Goal: Information Seeking & Learning: Learn about a topic

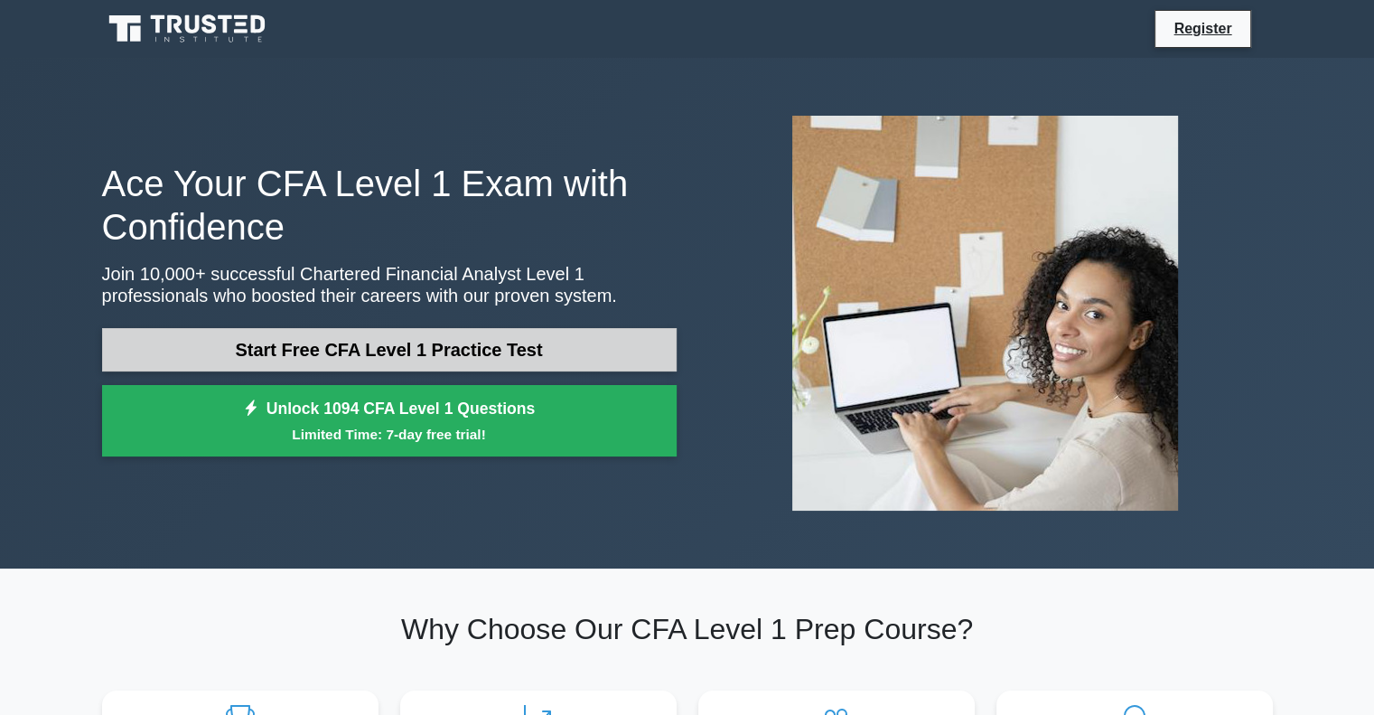
click at [453, 347] on link "Start Free CFA Level 1 Practice Test" at bounding box center [389, 349] width 575 height 43
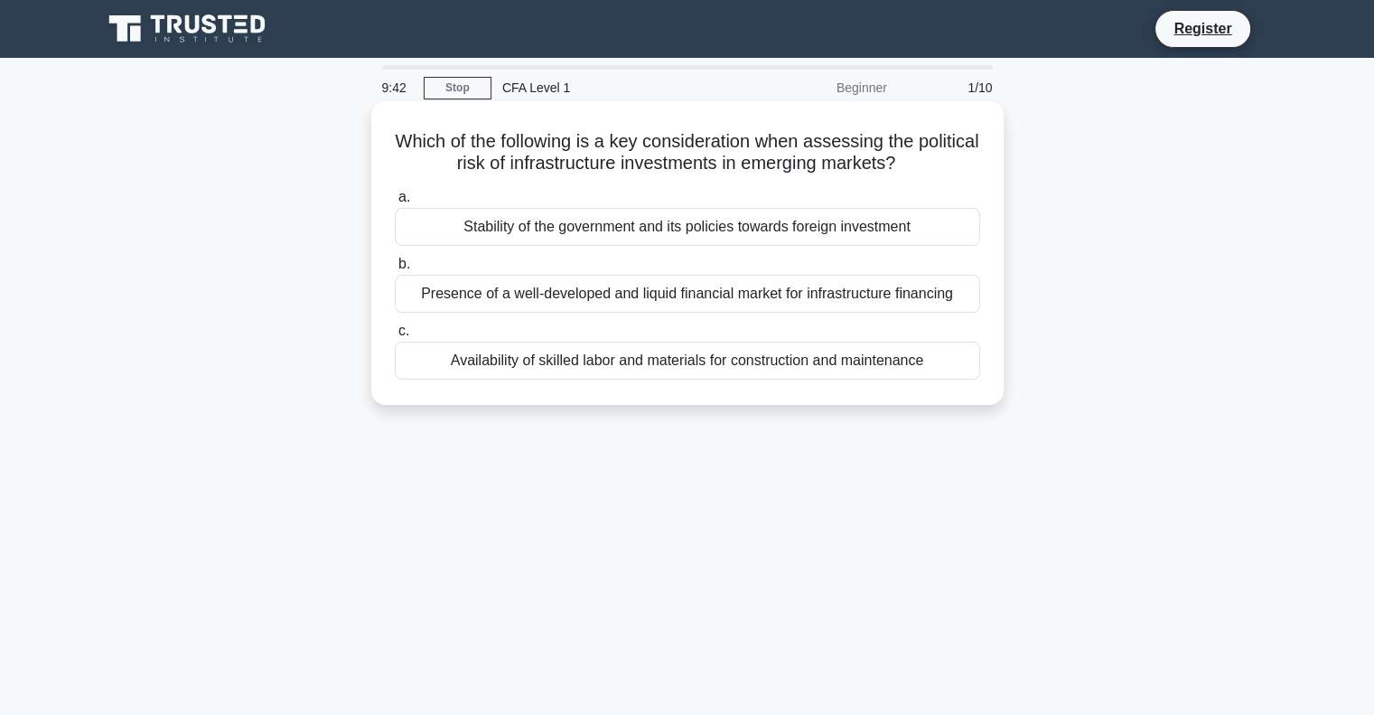
click at [777, 234] on div "Stability of the government and its policies towards foreign investment" at bounding box center [687, 227] width 585 height 38
click at [395, 203] on input "a. Stability of the government and its policies towards foreign investment" at bounding box center [395, 198] width 0 height 12
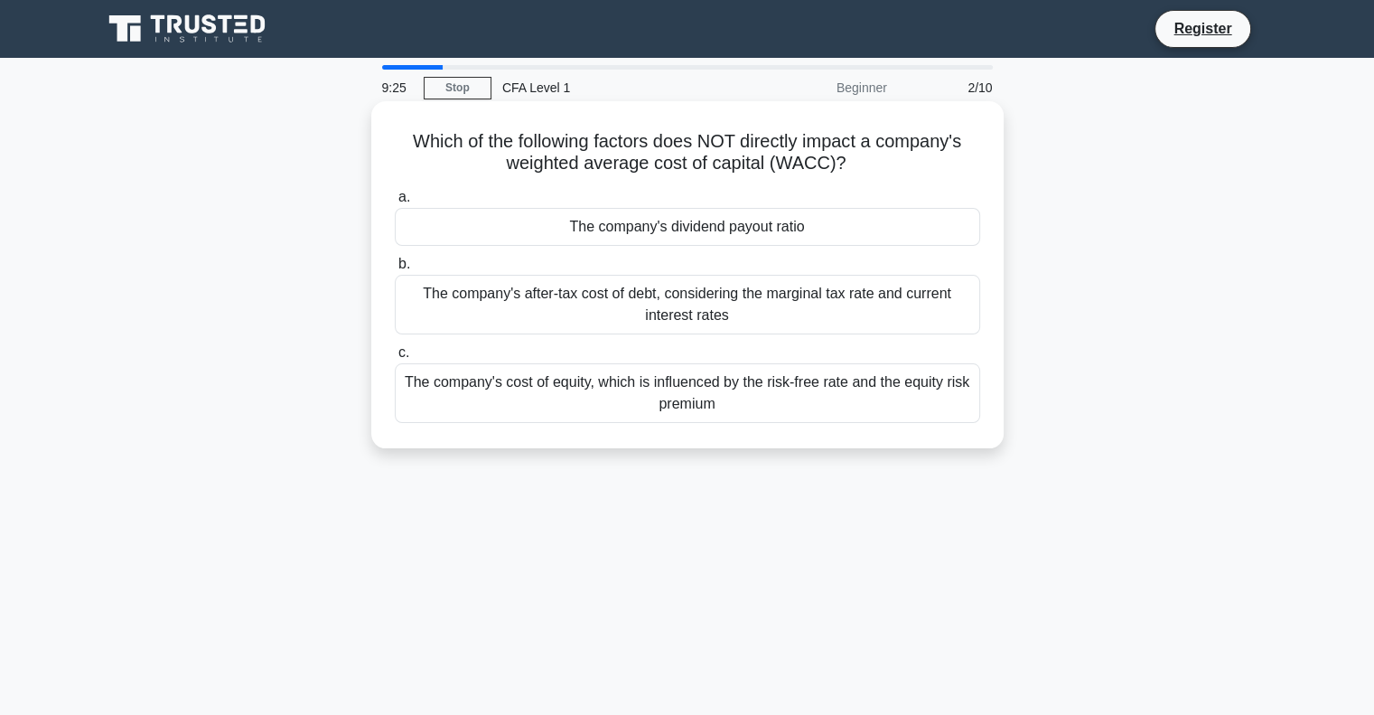
click at [799, 234] on div "The company's dividend payout ratio" at bounding box center [687, 227] width 585 height 38
click at [395, 203] on input "a. The company's dividend payout ratio" at bounding box center [395, 198] width 0 height 12
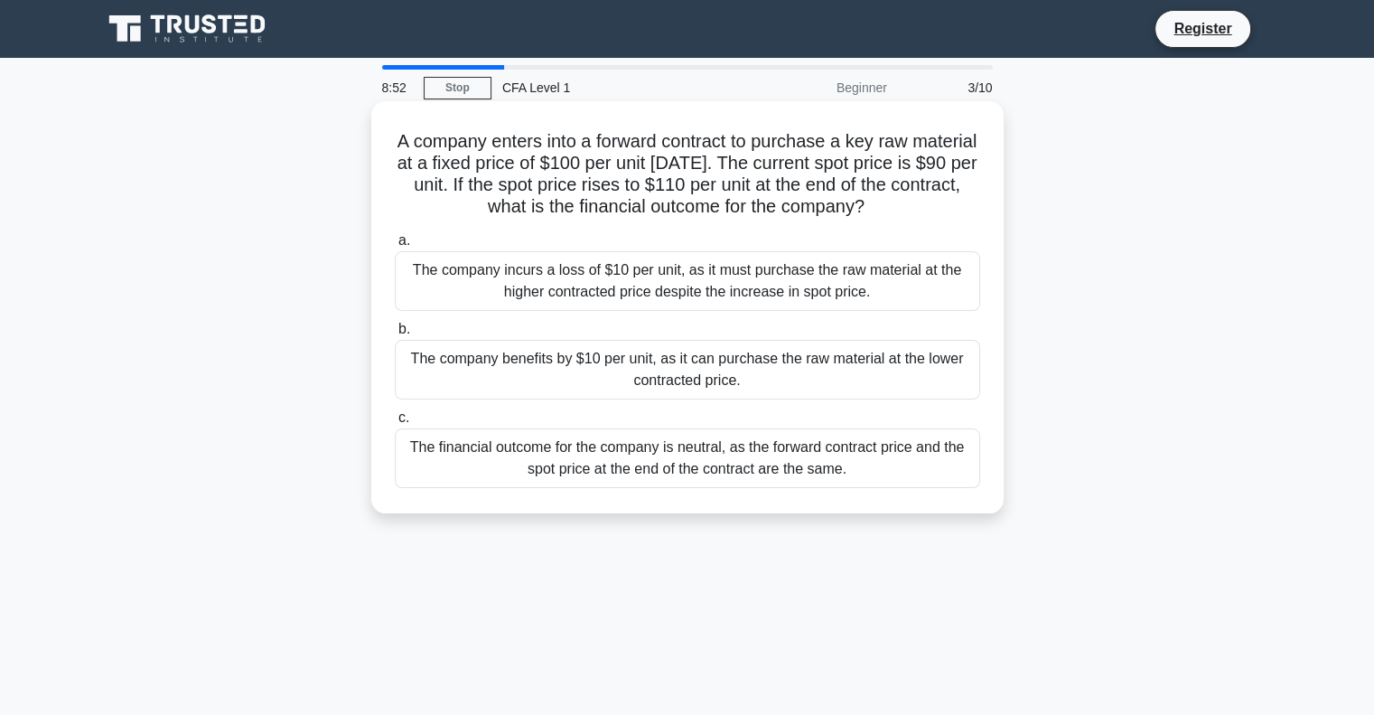
click at [671, 388] on div "The company benefits by $10 per unit, as it can purchase the raw material at th…" at bounding box center [687, 370] width 585 height 60
click at [395, 335] on input "b. The company benefits by $10 per unit, as it can purchase the raw material at…" at bounding box center [395, 329] width 0 height 12
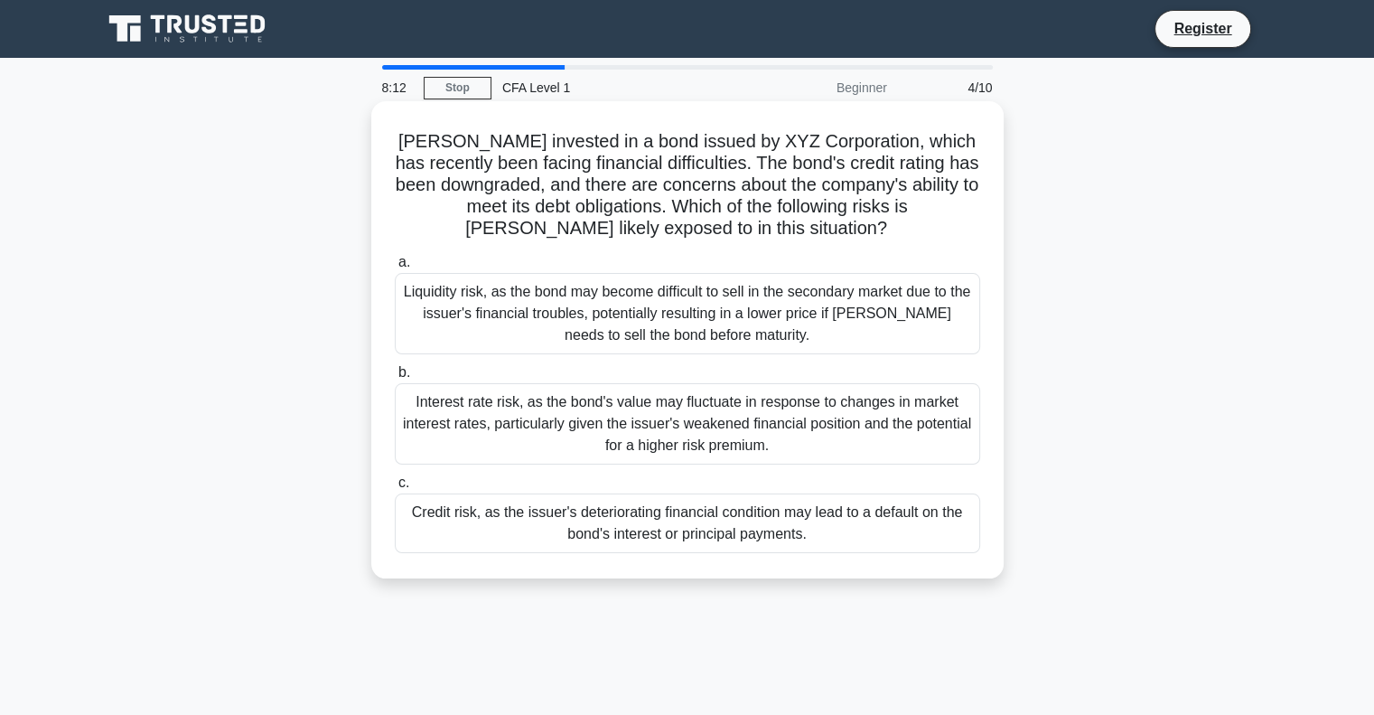
click at [631, 538] on div "Credit risk, as the issuer's deteriorating financial condition may lead to a de…" at bounding box center [687, 523] width 585 height 60
click at [395, 489] on input "c. Credit risk, as the issuer's deteriorating financial condition may lead to a…" at bounding box center [395, 483] width 0 height 12
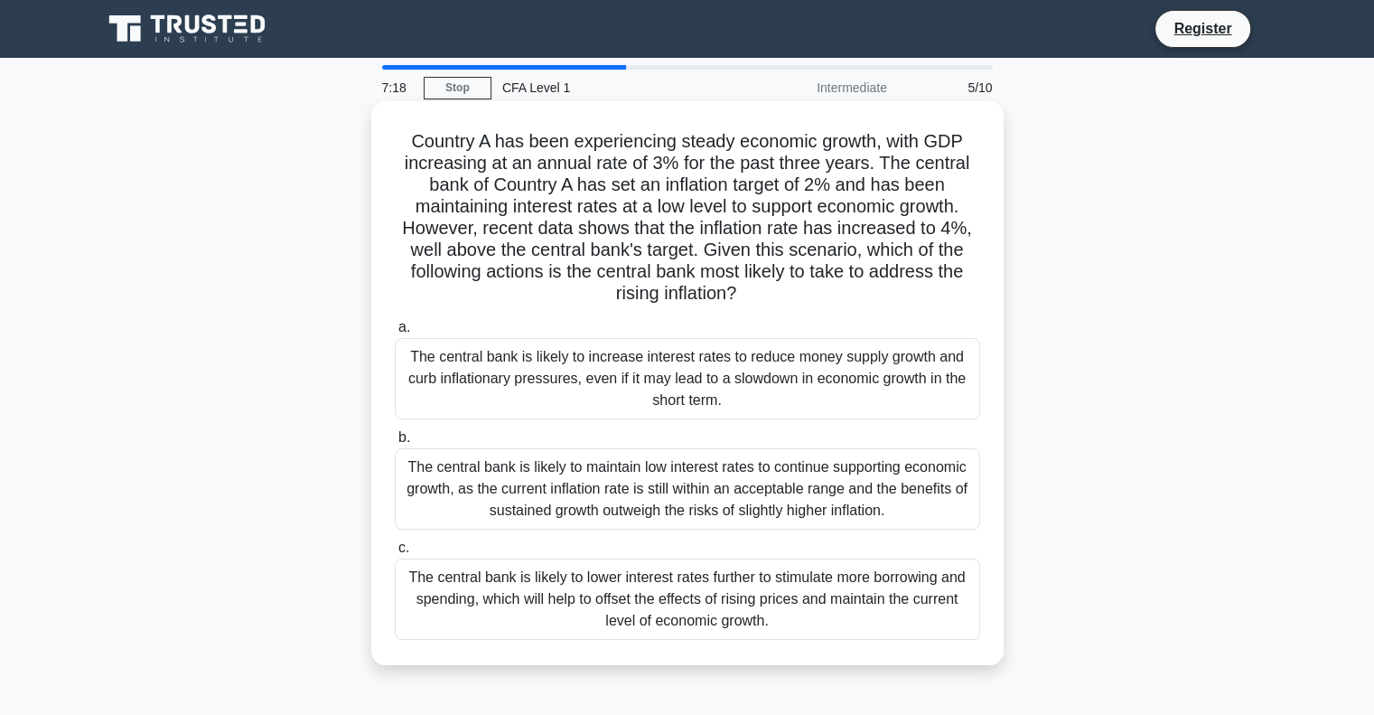
click at [649, 380] on div "The central bank is likely to increase interest rates to reduce money supply gr…" at bounding box center [687, 378] width 585 height 81
click at [395, 333] on input "a. The central bank is likely to increase interest rates to reduce money supply…" at bounding box center [395, 328] width 0 height 12
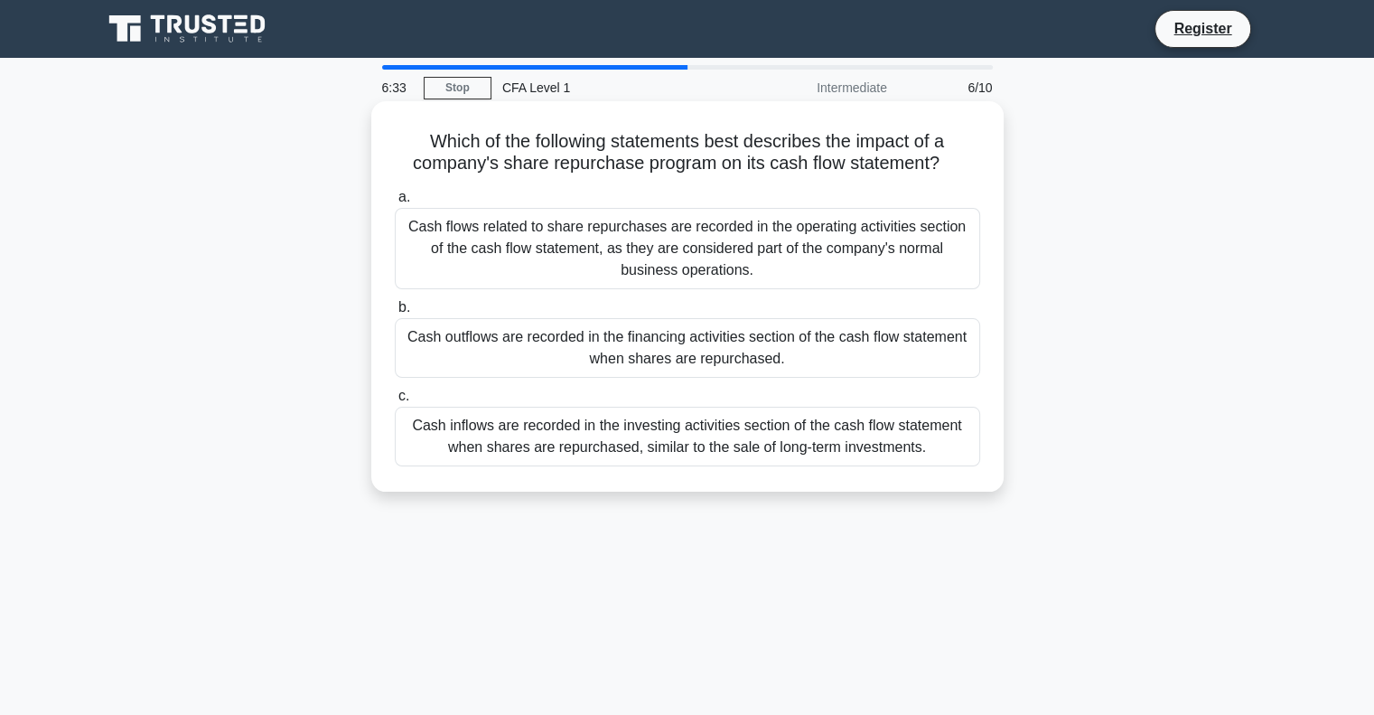
click at [584, 364] on div "Cash outflows are recorded in the financing activities section of the cash flow…" at bounding box center [687, 348] width 585 height 60
click at [395, 313] on input "b. Cash outflows are recorded in the financing activities section of the cash f…" at bounding box center [395, 308] width 0 height 12
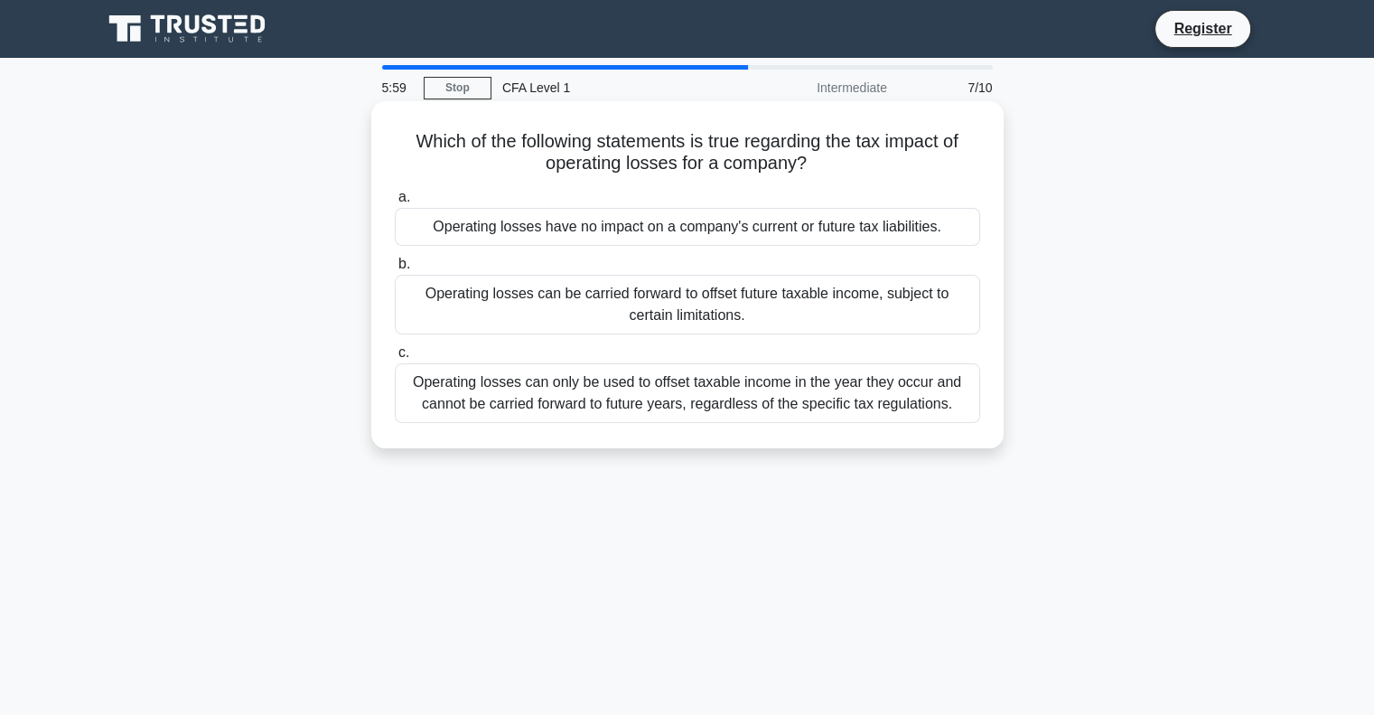
click at [668, 228] on div "Operating losses have no impact on a company's current or future tax liabilitie…" at bounding box center [687, 227] width 585 height 38
click at [395, 203] on input "a. Operating losses have no impact on a company's current or future tax liabili…" at bounding box center [395, 198] width 0 height 12
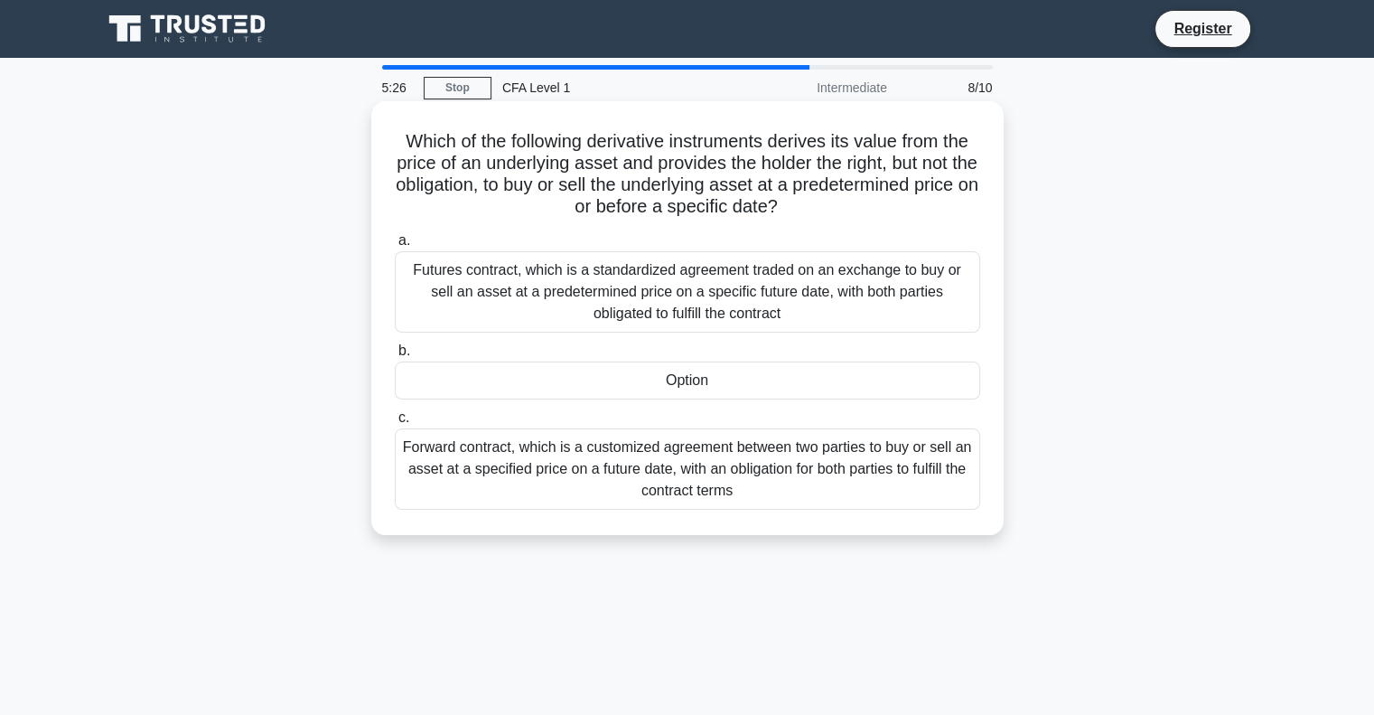
click at [631, 390] on div "Option" at bounding box center [687, 380] width 585 height 38
click at [395, 357] on input "b. Option" at bounding box center [395, 351] width 0 height 12
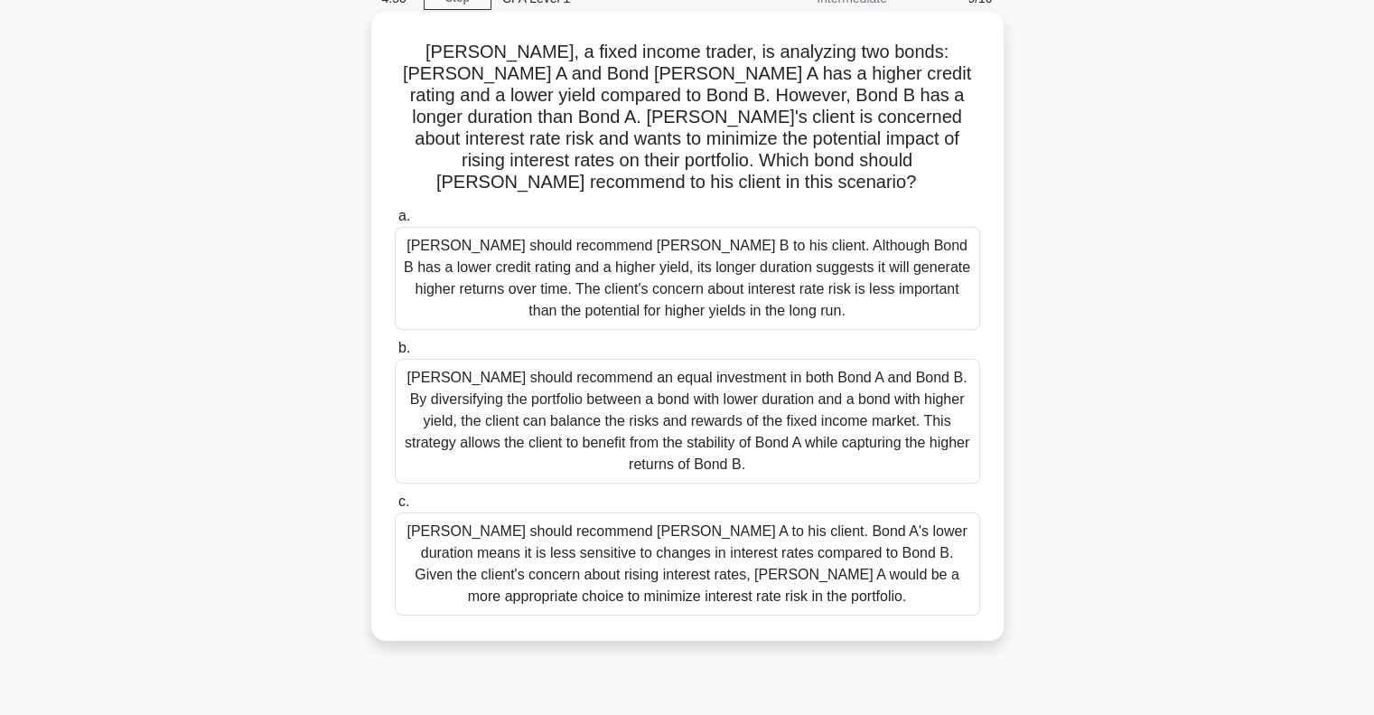
scroll to position [101, 0]
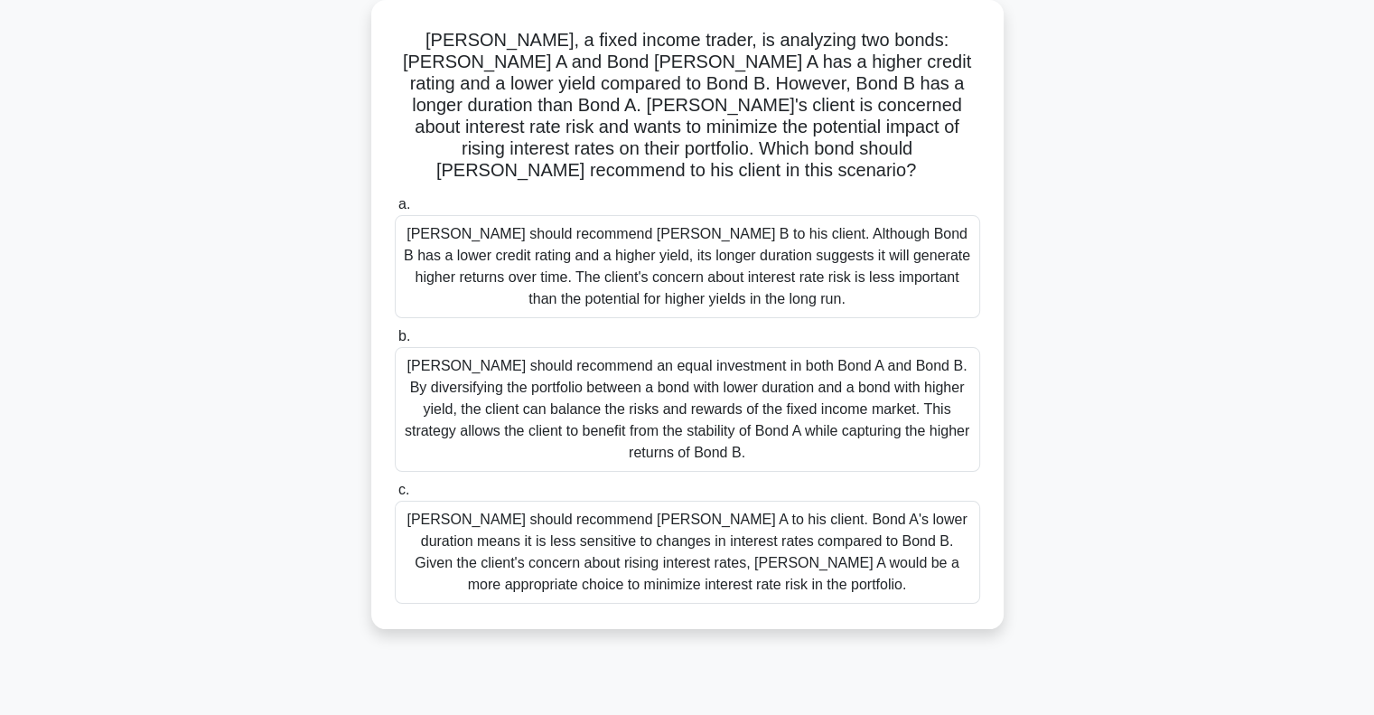
click at [796, 503] on div "Tom should recommend Bond A to his client. Bond A's lower duration means it is …" at bounding box center [687, 551] width 585 height 103
click at [395, 496] on input "c. Tom should recommend Bond A to his client. Bond A's lower duration means it …" at bounding box center [395, 490] width 0 height 12
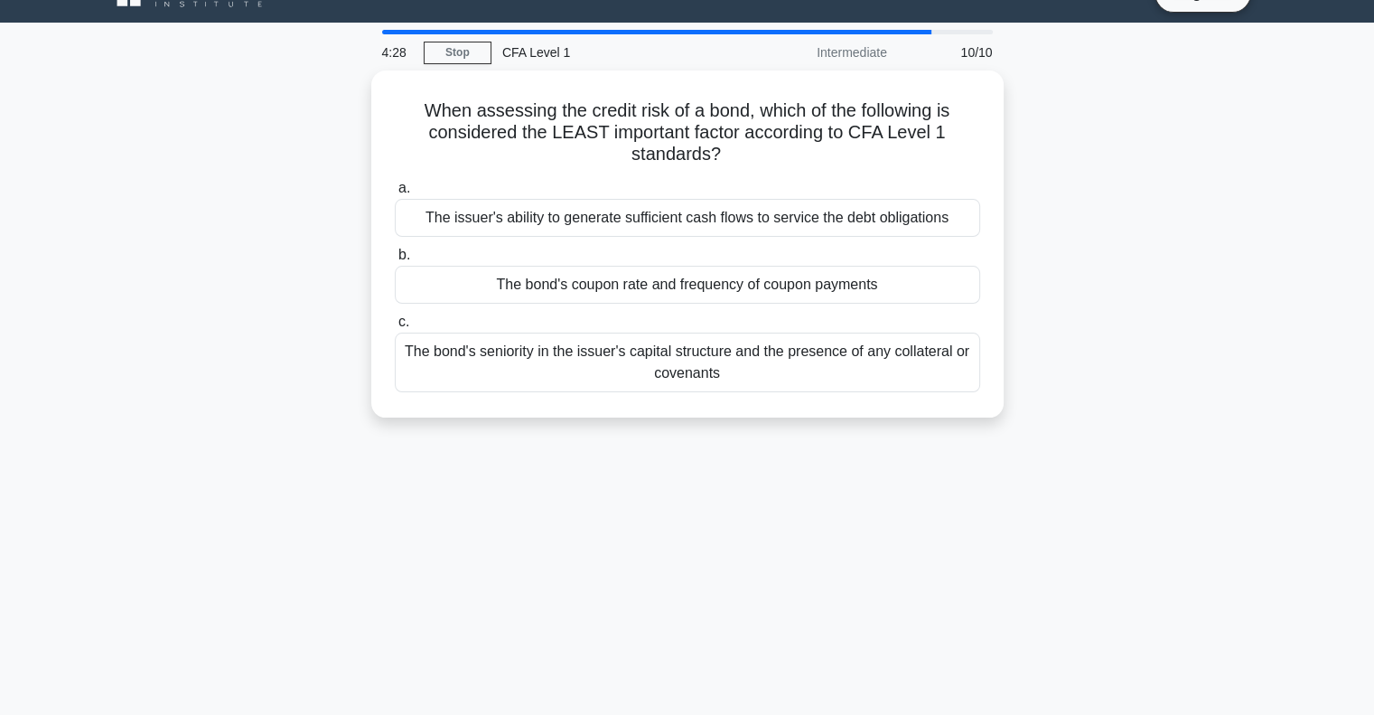
scroll to position [0, 0]
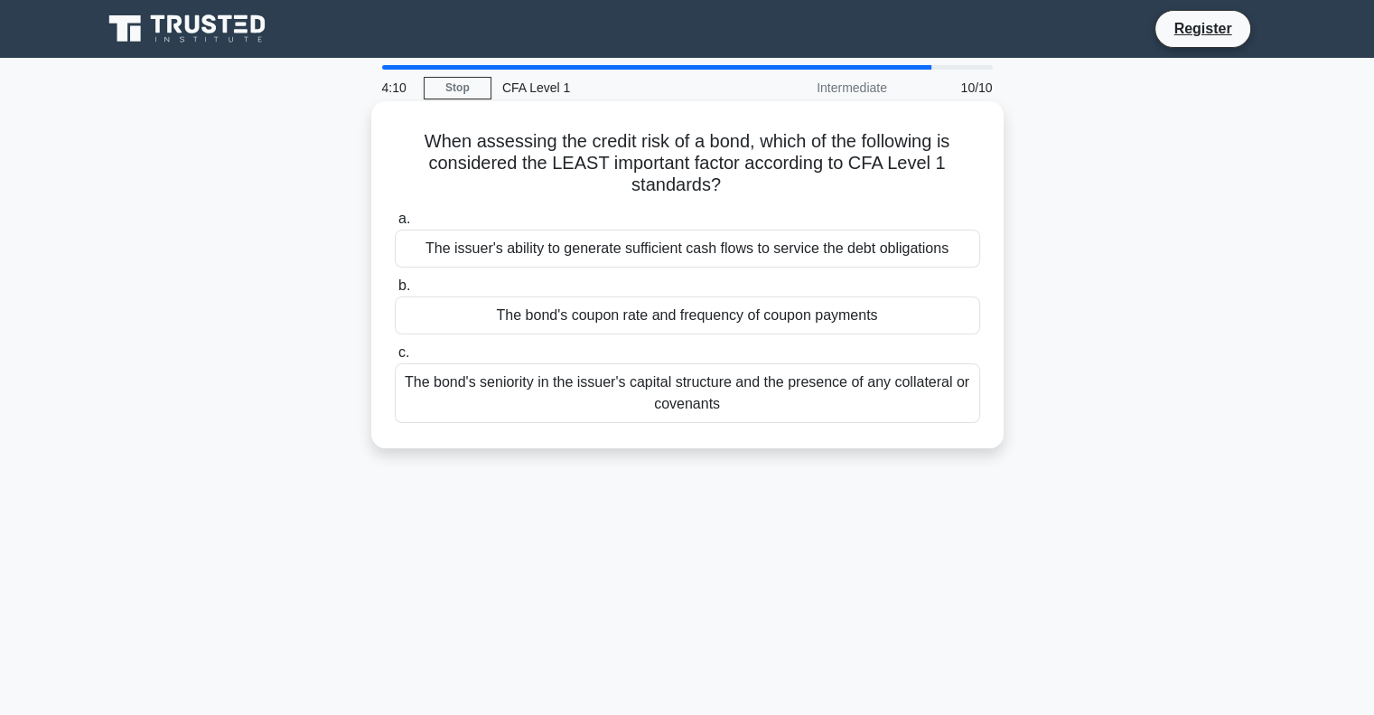
click at [719, 313] on div "The bond's coupon rate and frequency of coupon payments" at bounding box center [687, 315] width 585 height 38
click at [395, 292] on input "b. The bond's coupon rate and frequency of coupon payments" at bounding box center [395, 286] width 0 height 12
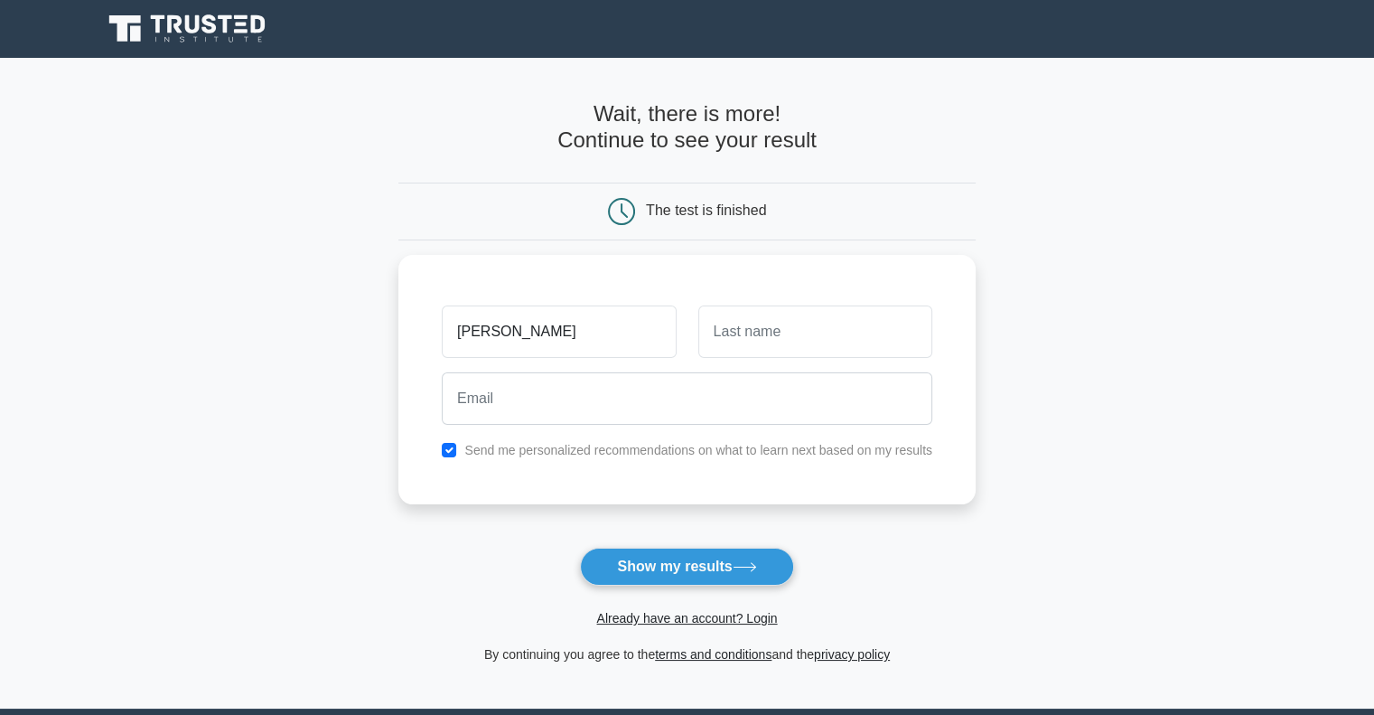
type input "Soham"
type input "Gandhi"
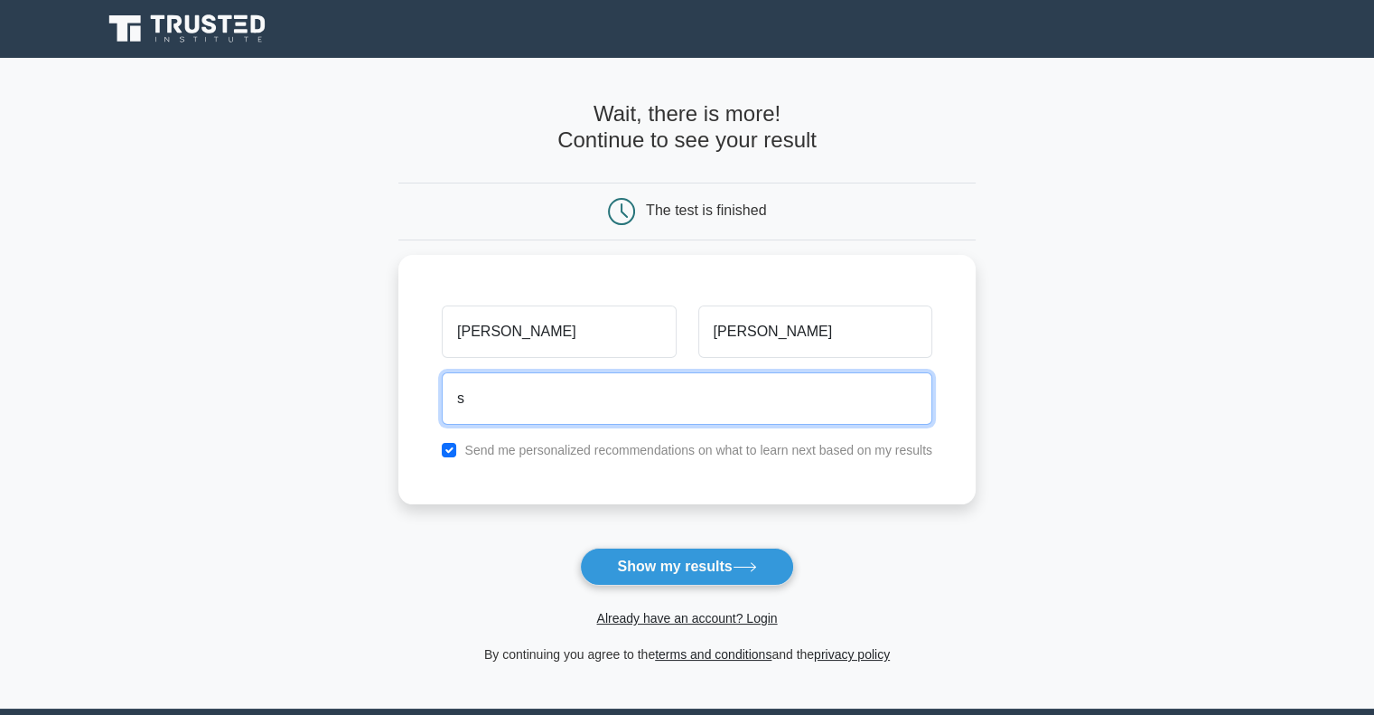
type input "sohamrgandhi@gmail.com"
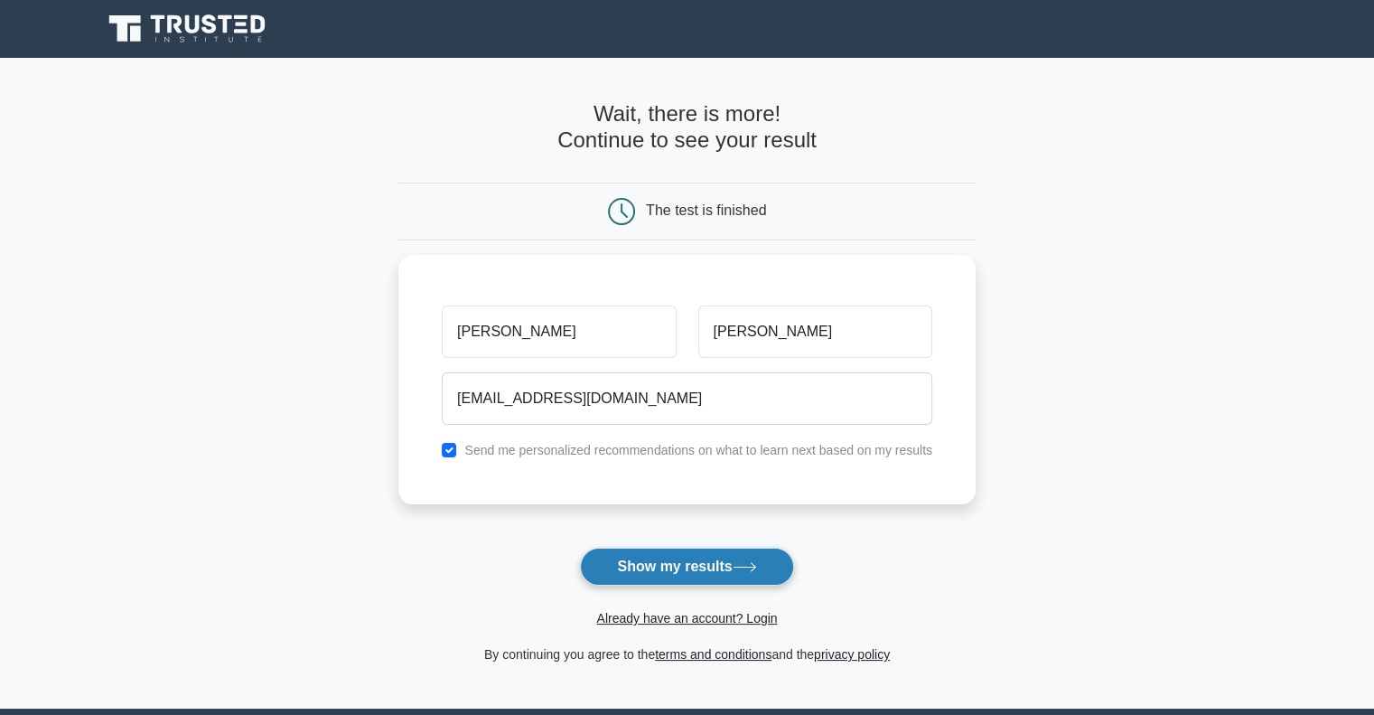
click at [668, 551] on button "Show my results" at bounding box center [686, 566] width 213 height 38
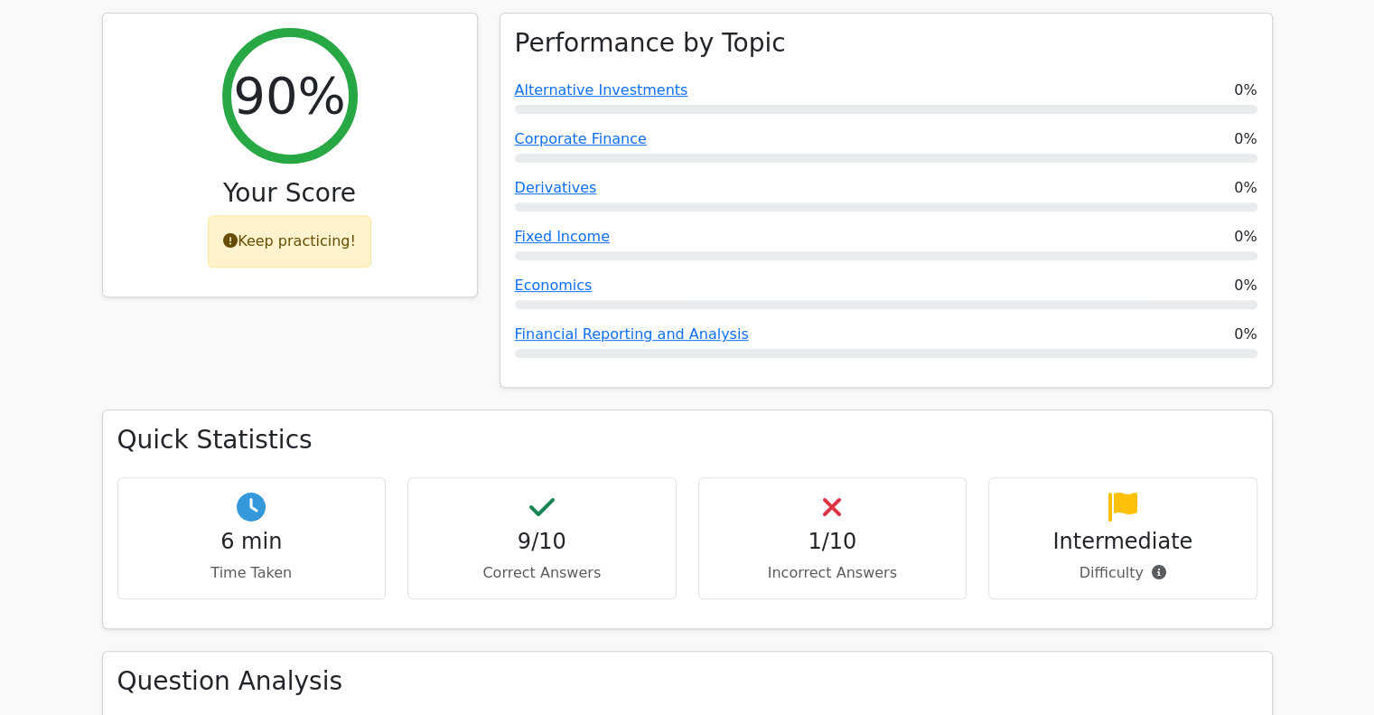
scroll to position [833, 0]
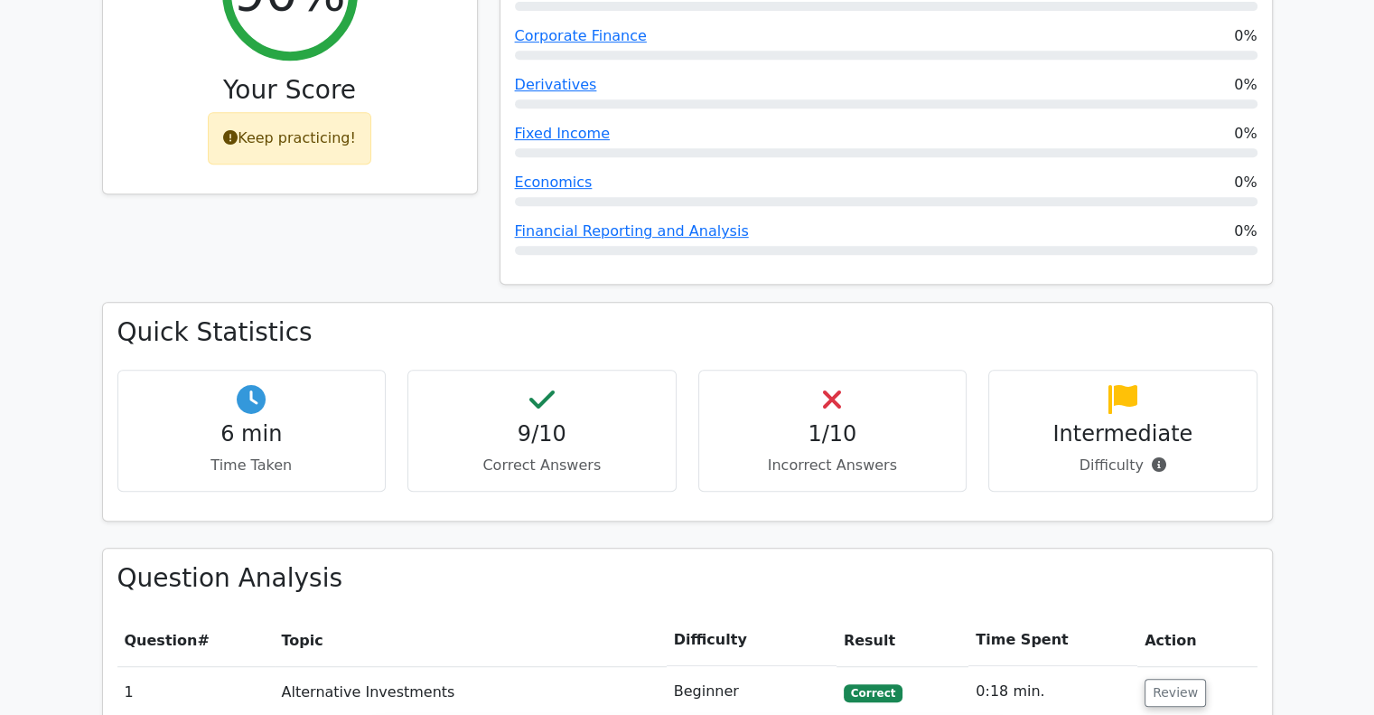
click at [824, 385] on icon at bounding box center [832, 399] width 18 height 29
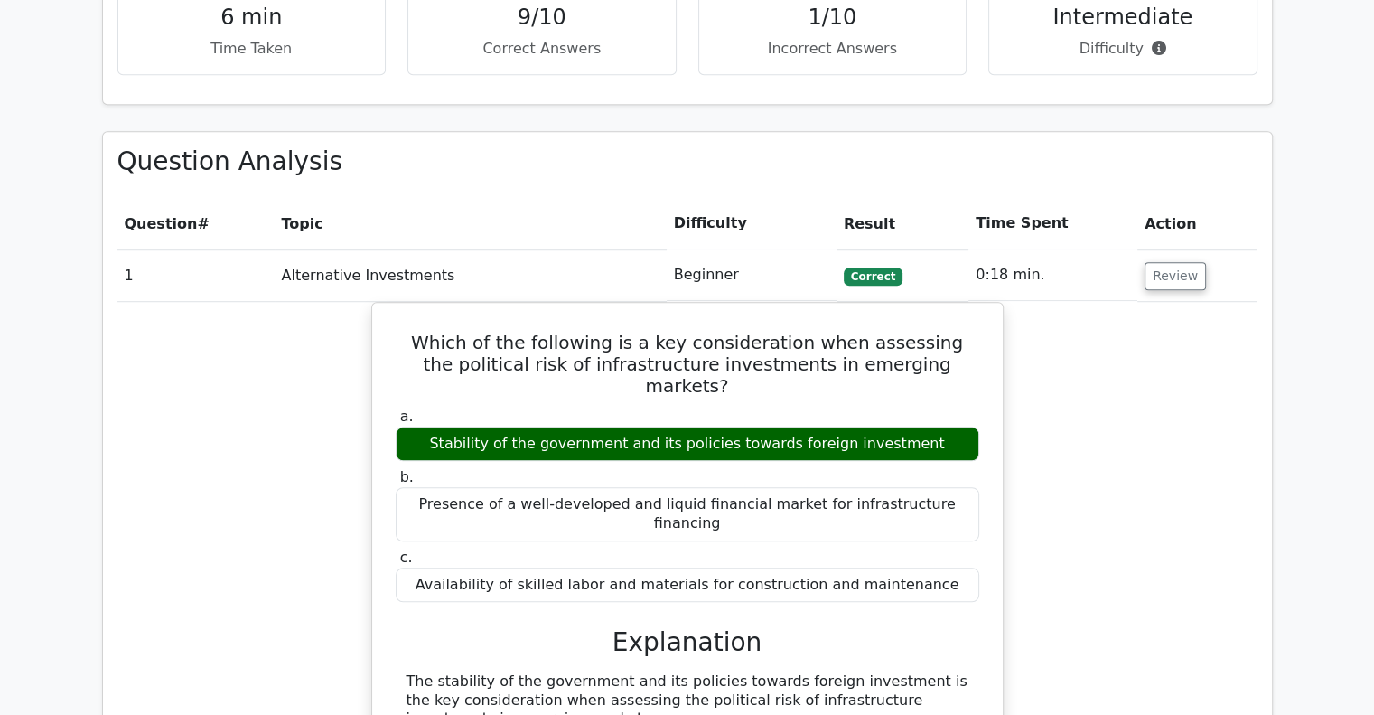
scroll to position [1252, 0]
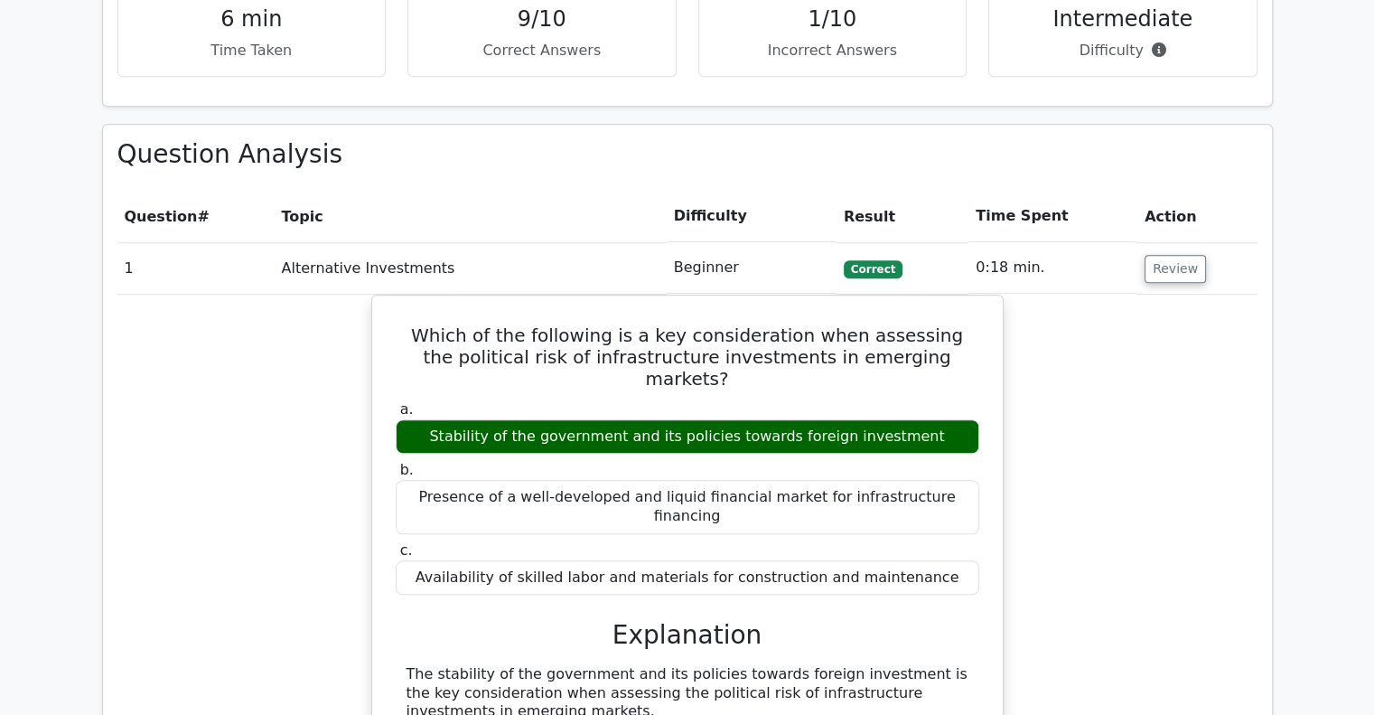
click at [1044, 294] on div "Which of the following is a key consideration when assessing the political risk…" at bounding box center [687, 706] width 1140 height 824
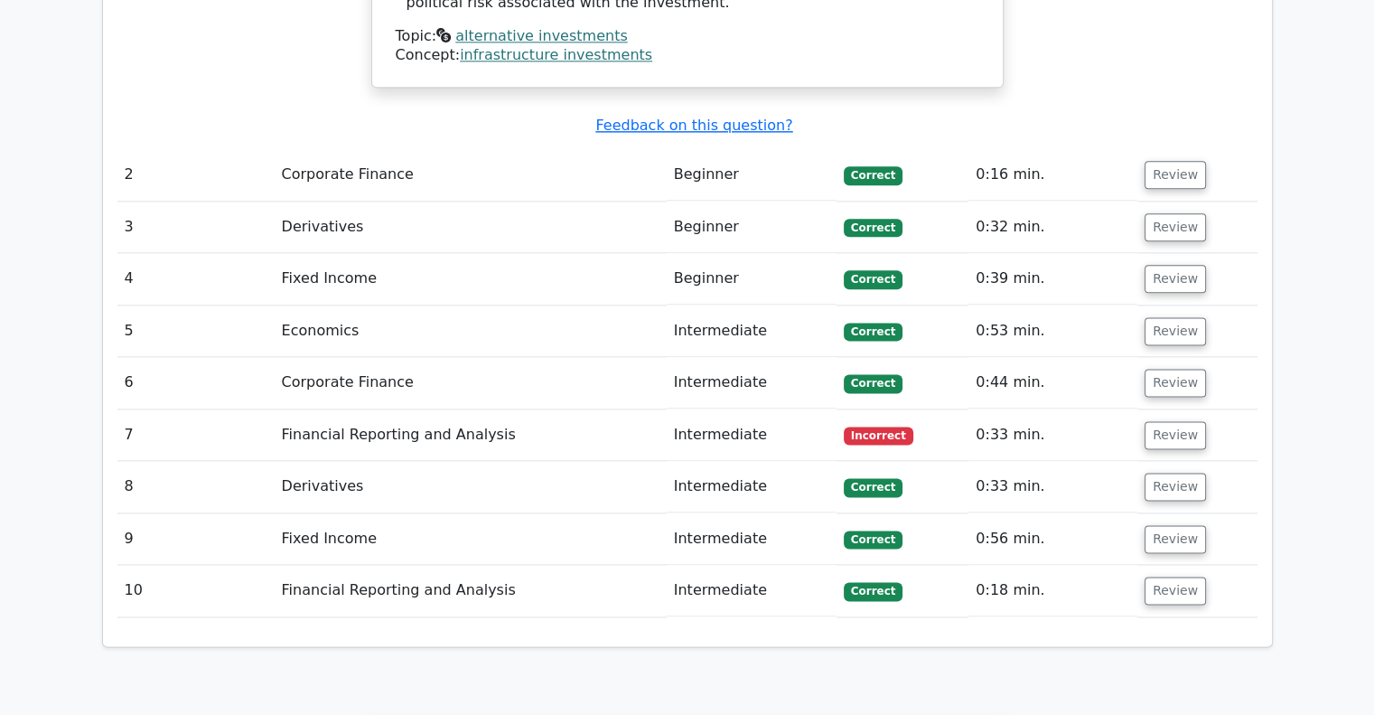
scroll to position [2262, 0]
click at [1160, 420] on button "Review" at bounding box center [1175, 434] width 61 height 28
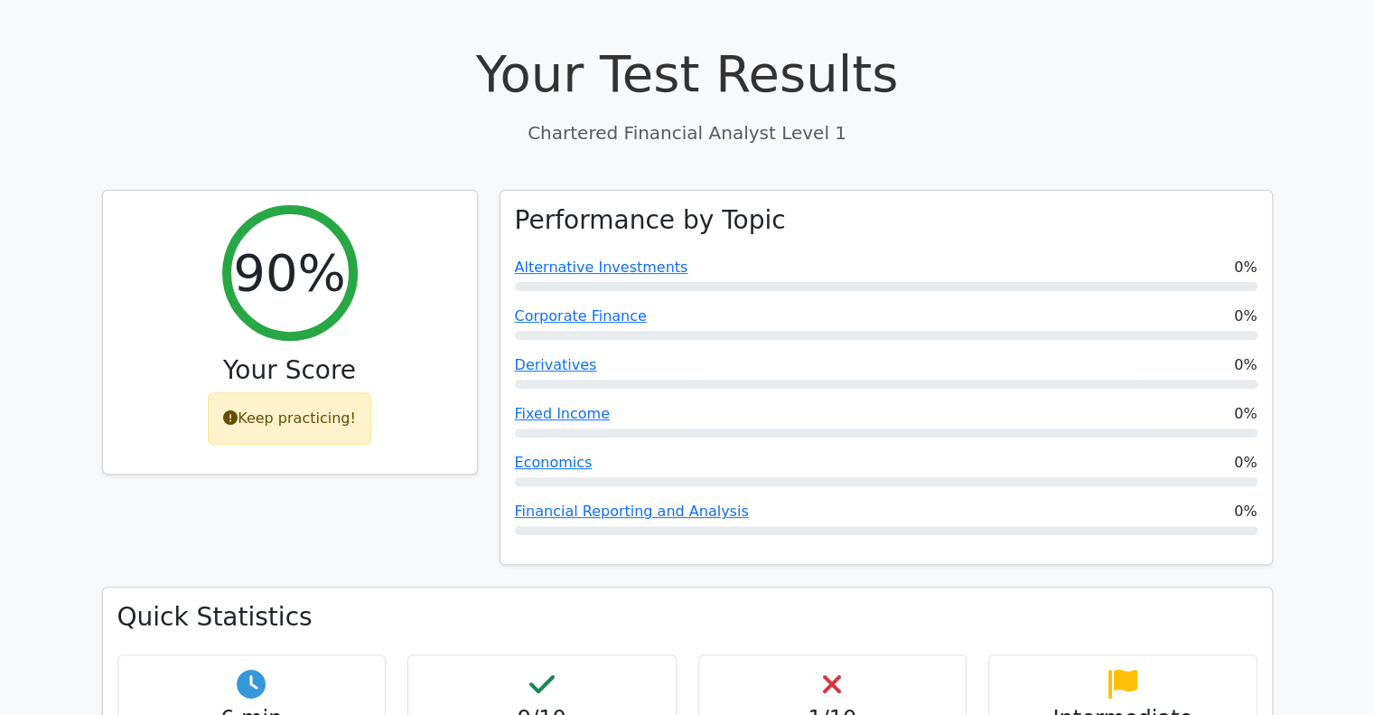
scroll to position [375, 0]
